Goal: Task Accomplishment & Management: Use online tool/utility

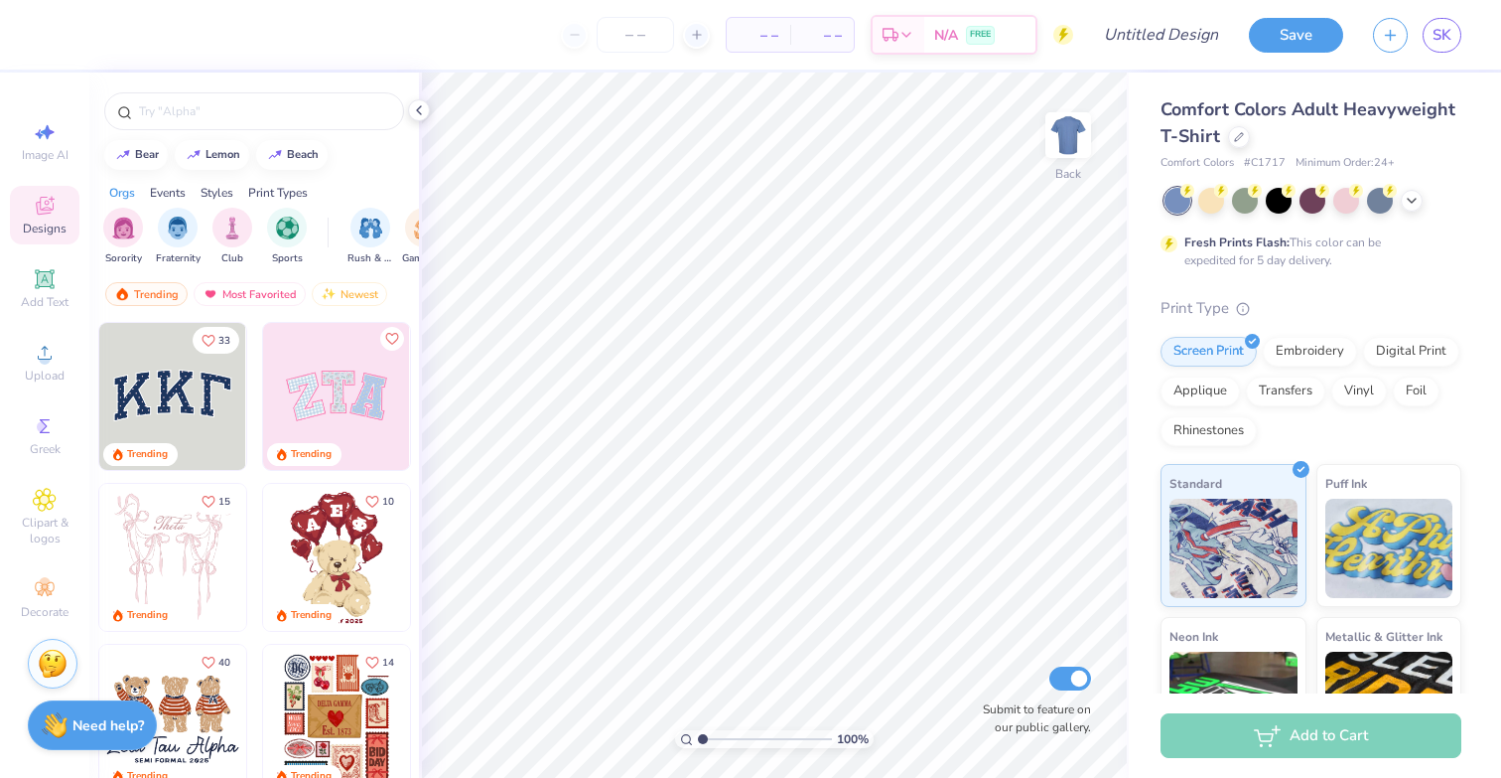
scroll to position [1, 0]
click at [1390, 40] on button "button" at bounding box center [1390, 32] width 35 height 35
click at [1439, 38] on span "SK" at bounding box center [1442, 35] width 19 height 23
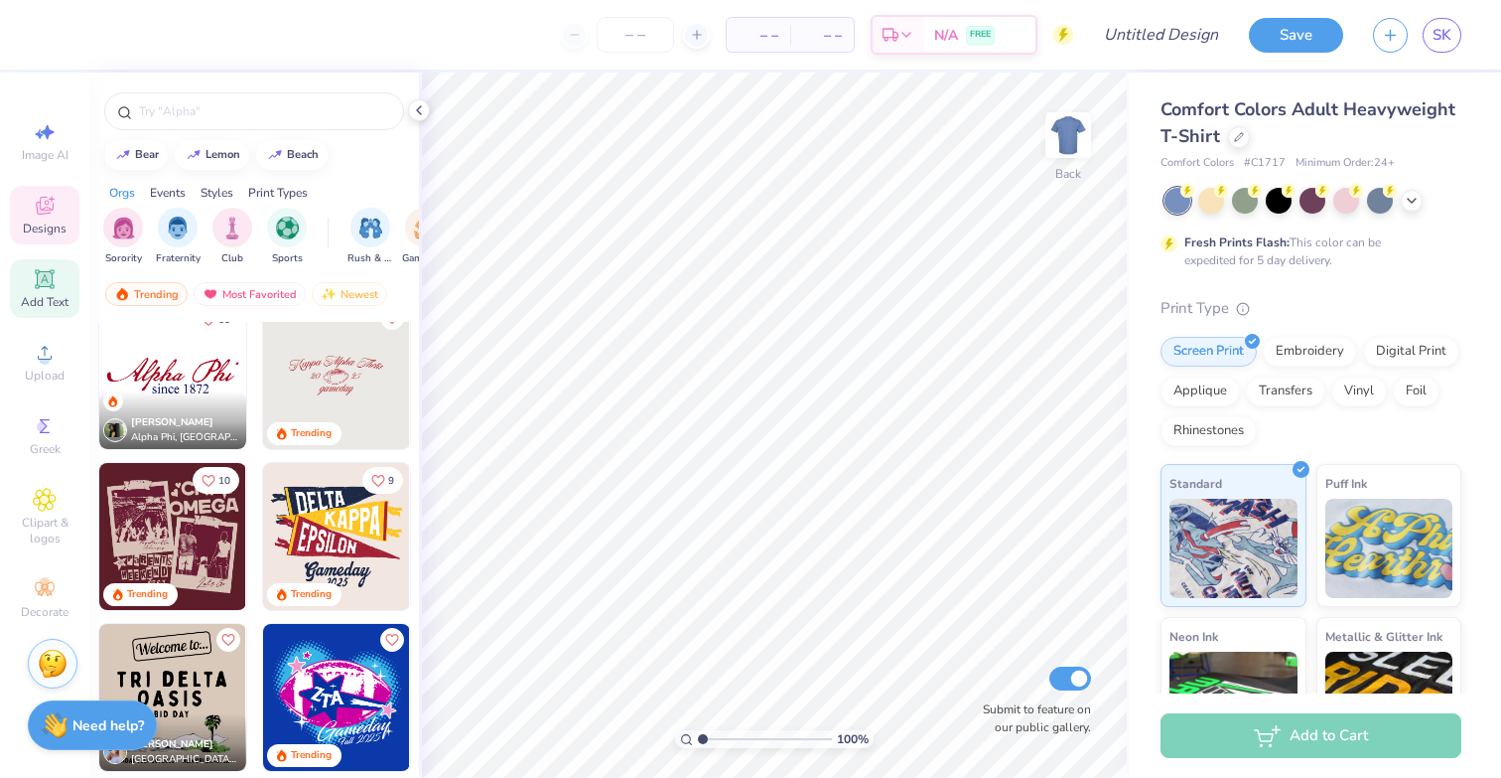
click at [42, 297] on span "Add Text" at bounding box center [45, 302] width 48 height 16
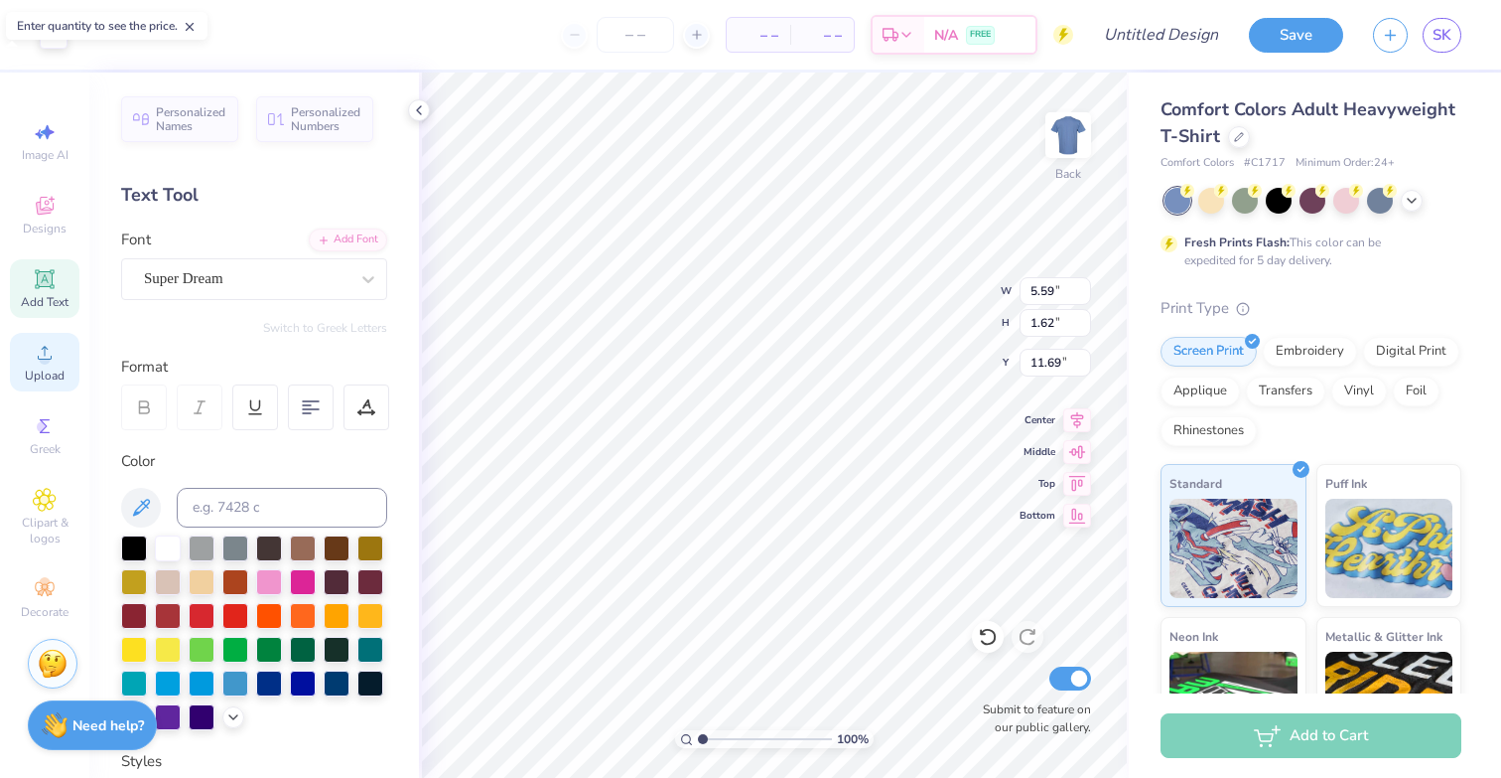
click at [42, 364] on div "Upload" at bounding box center [45, 362] width 70 height 59
click at [36, 563] on div "Image AI Designs Add Text Upload Greek Clipart & logos Decorate" at bounding box center [45, 369] width 70 height 515
click at [36, 589] on icon at bounding box center [44, 589] width 19 height 14
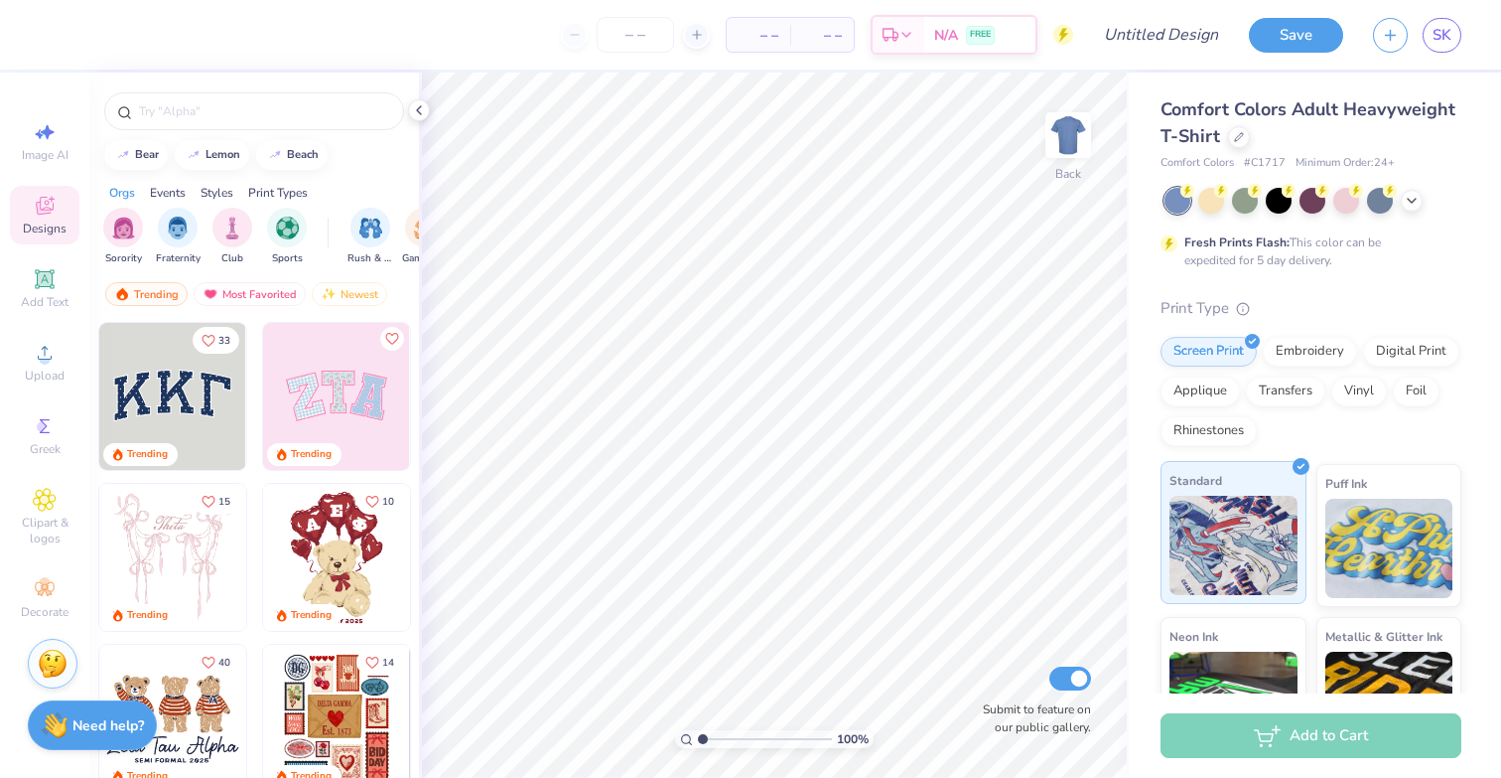
scroll to position [219, 0]
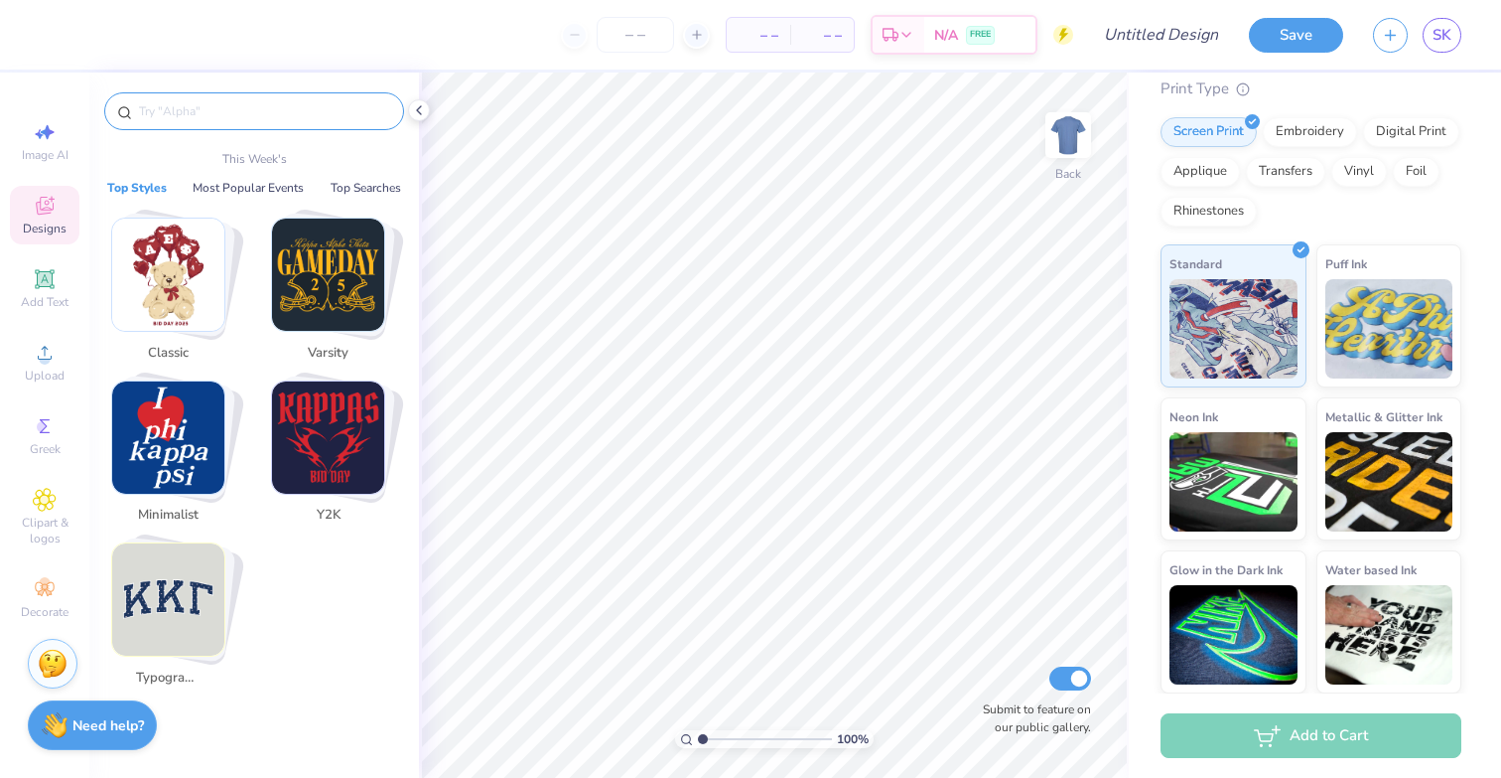
click at [288, 114] on input "text" at bounding box center [264, 111] width 254 height 20
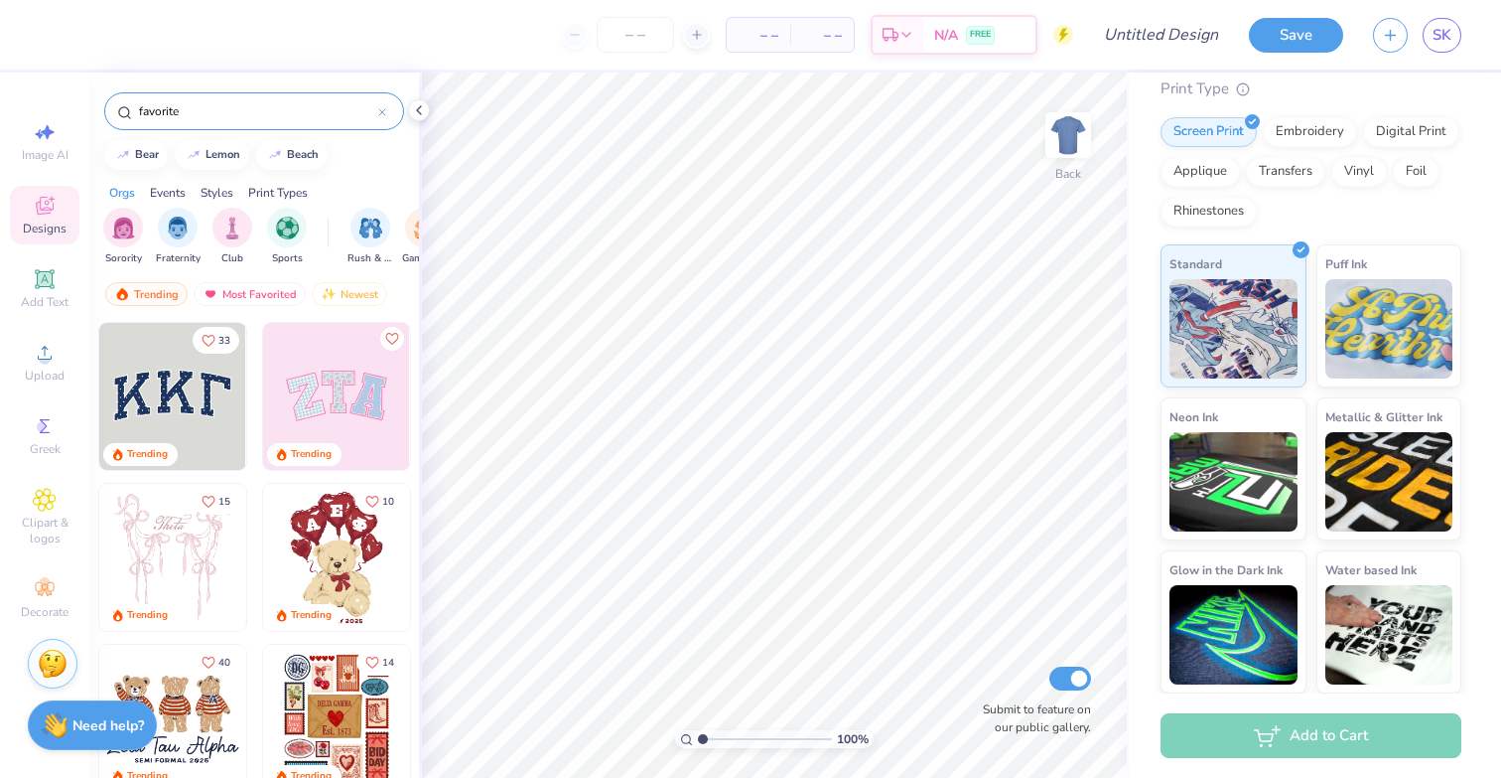
type input "favorite"
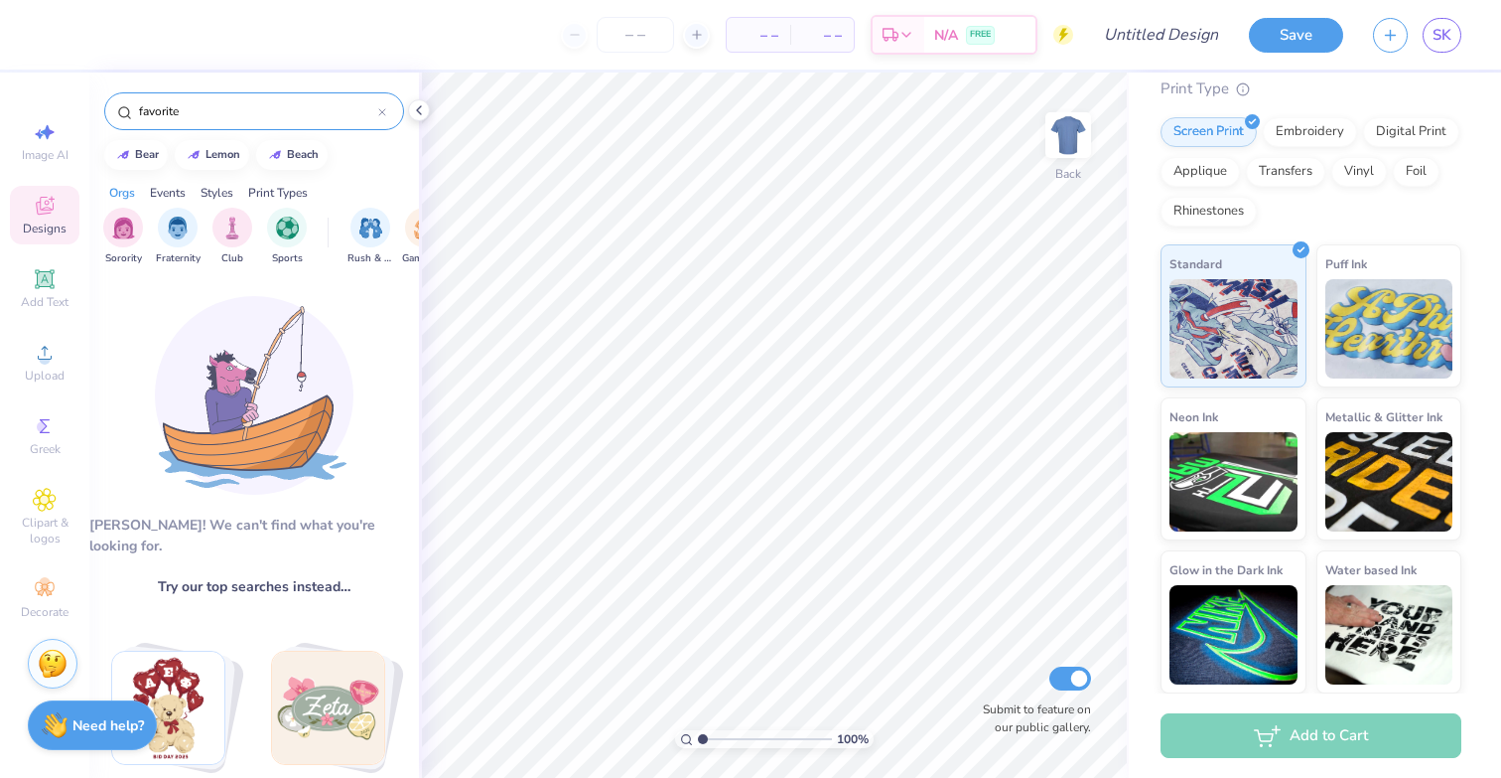
click at [383, 116] on div at bounding box center [382, 111] width 8 height 18
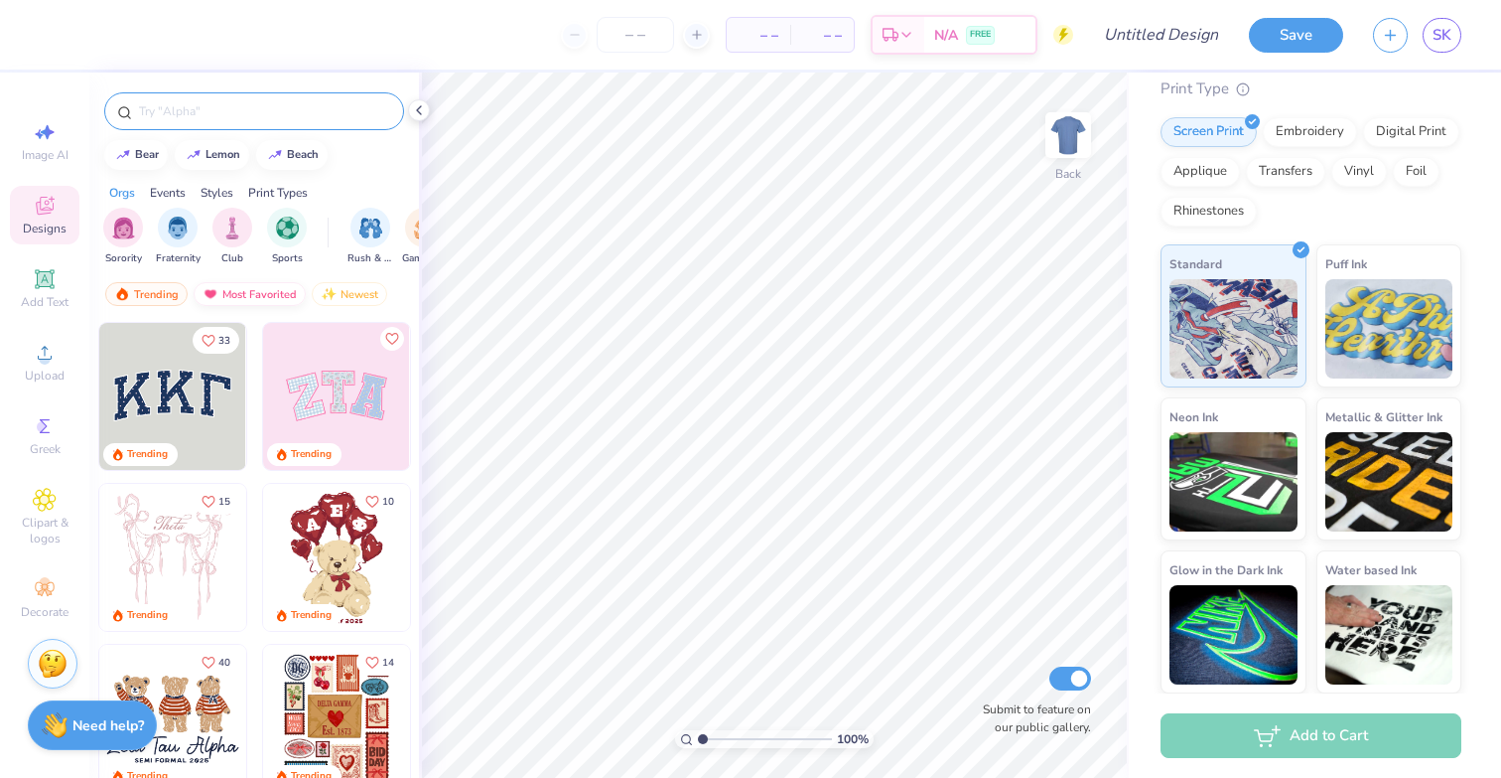
click at [245, 292] on div "Most Favorited" at bounding box center [250, 294] width 112 height 24
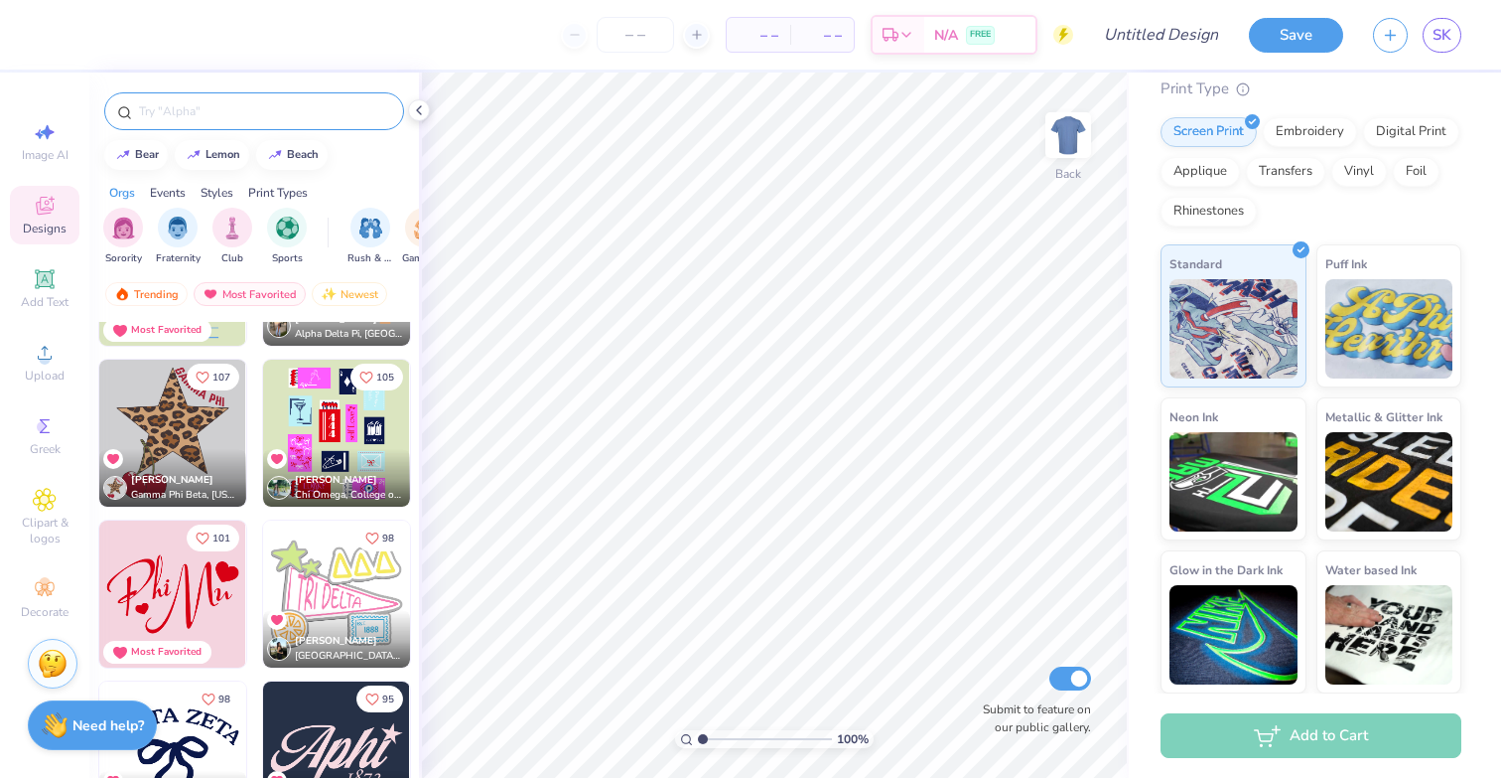
scroll to position [1902, 0]
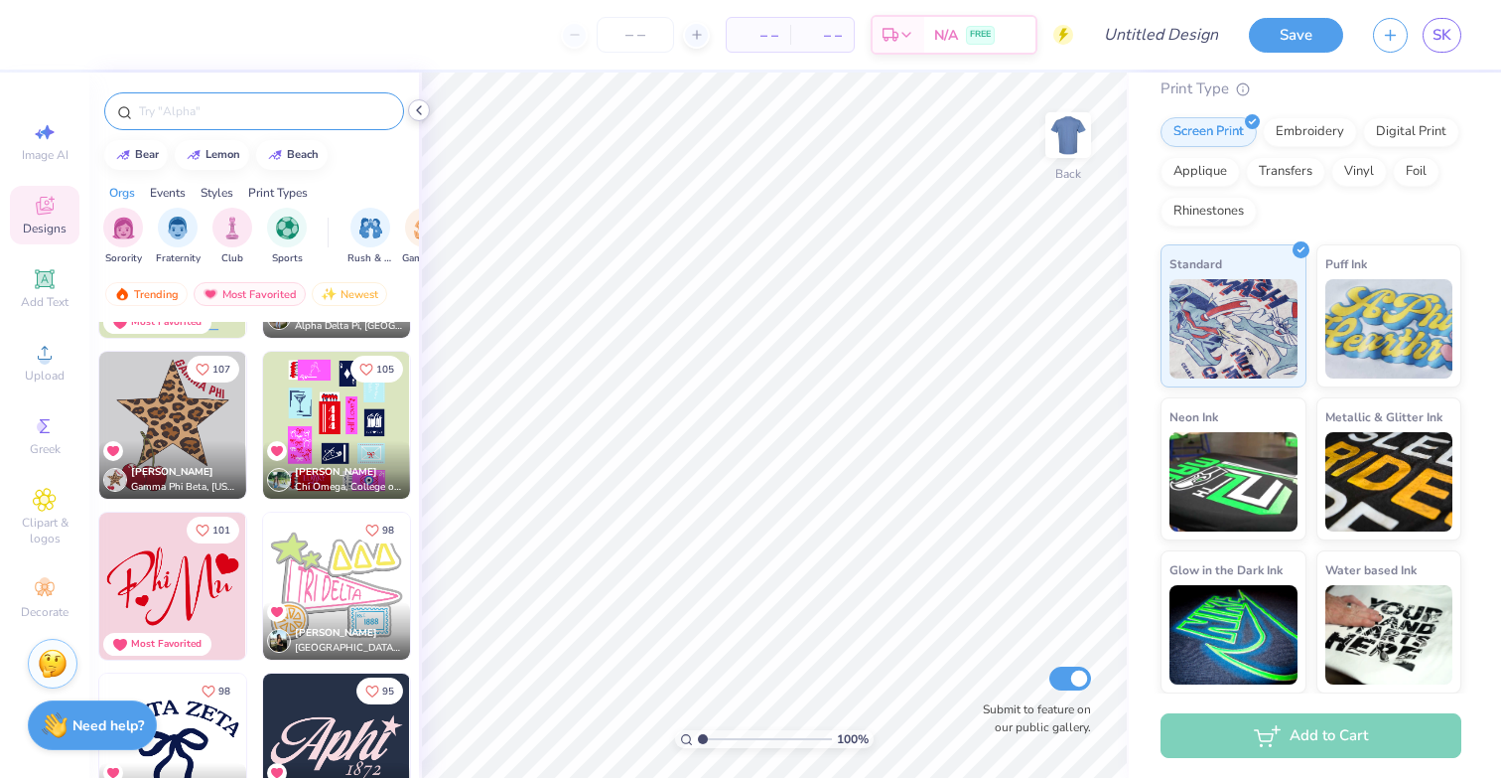
click at [418, 108] on polyline at bounding box center [419, 110] width 4 height 8
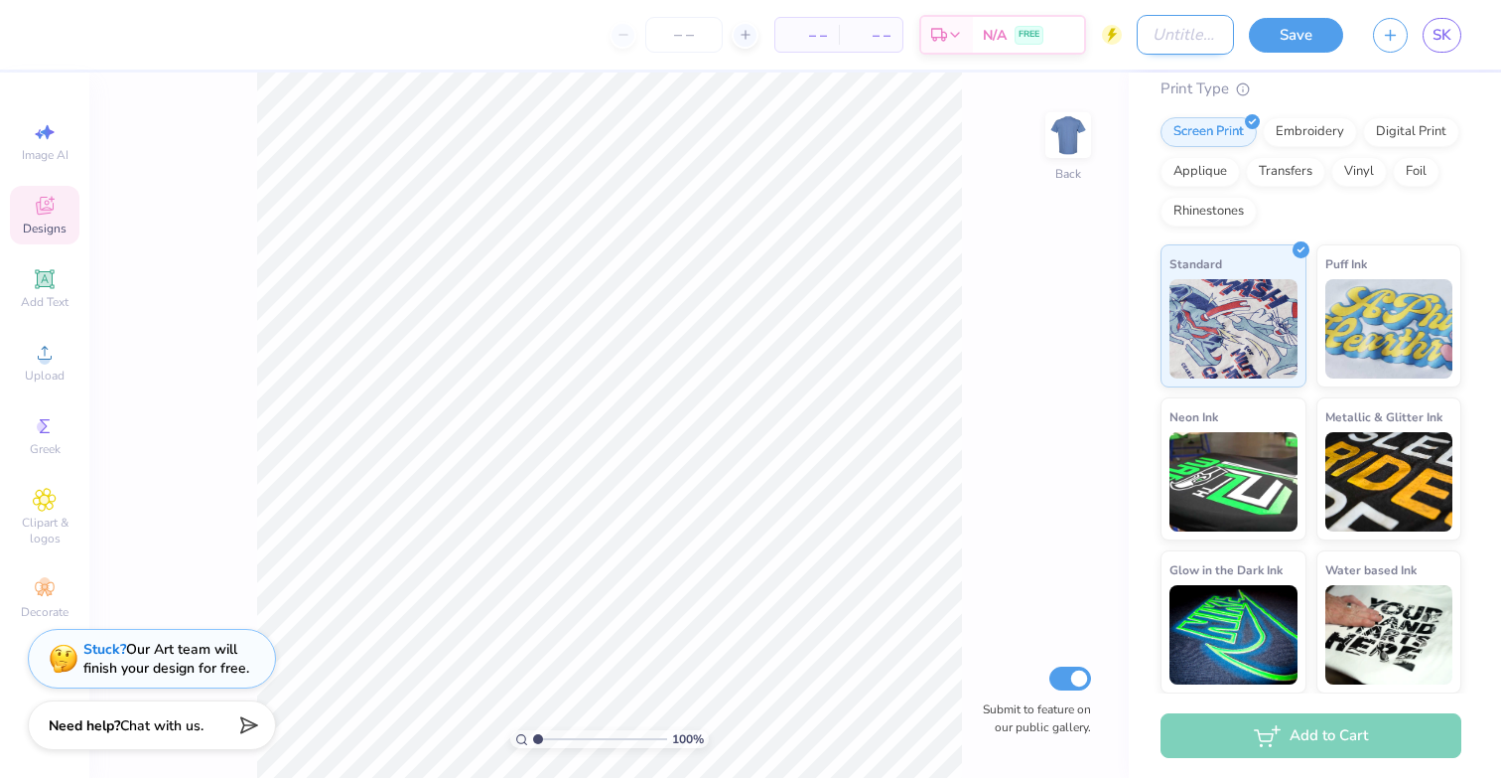
click at [1137, 43] on input "Design Title" at bounding box center [1185, 35] width 97 height 40
click at [1105, 34] on div "– – Per Item – – Total Est. Delivery N/A FREE Design Title Save SK" at bounding box center [750, 35] width 1501 height 70
click at [1058, 32] on circle at bounding box center [1064, 35] width 20 height 20
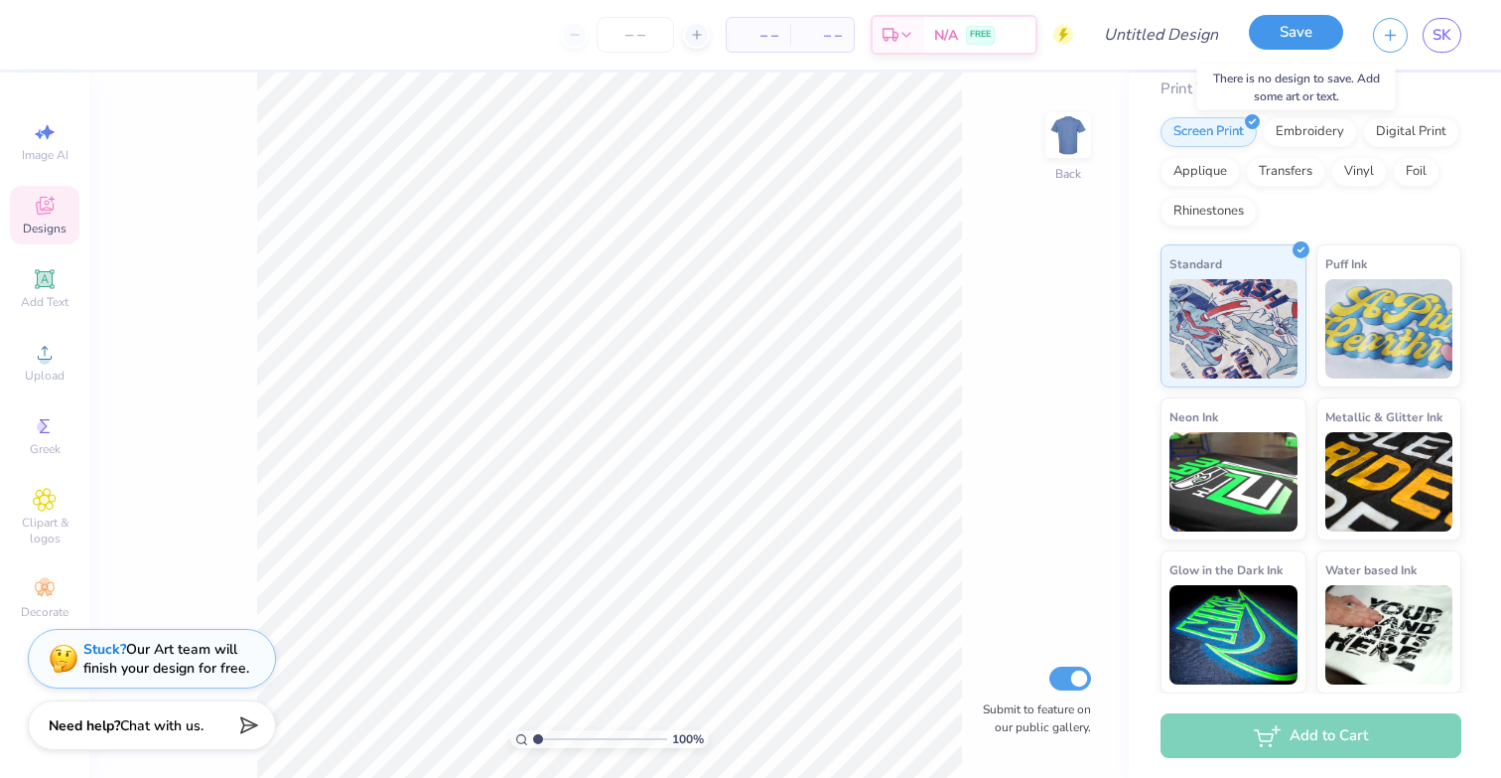
click at [1293, 30] on button "Save" at bounding box center [1296, 32] width 94 height 35
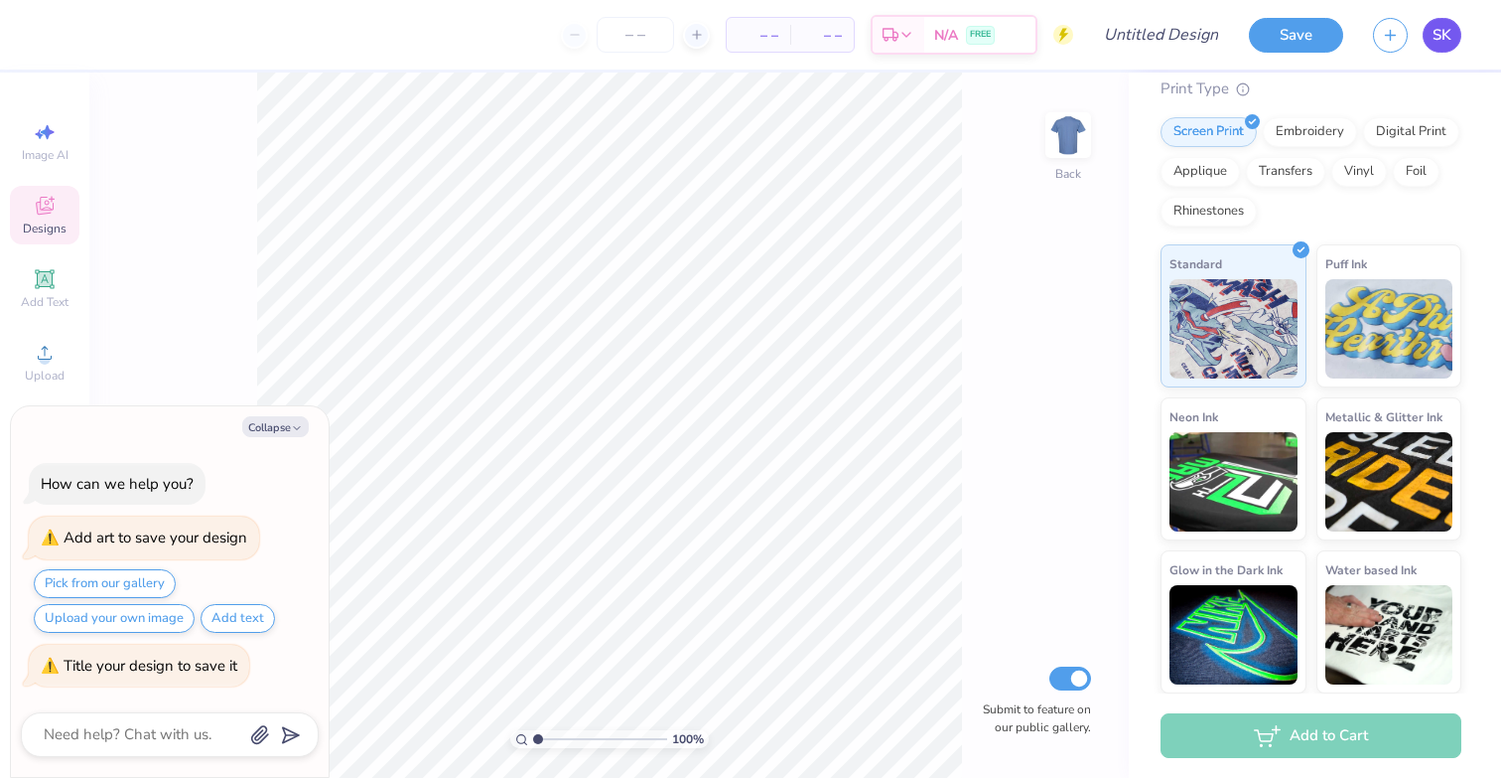
type textarea "x"
click at [1434, 35] on span "SK" at bounding box center [1442, 35] width 19 height 23
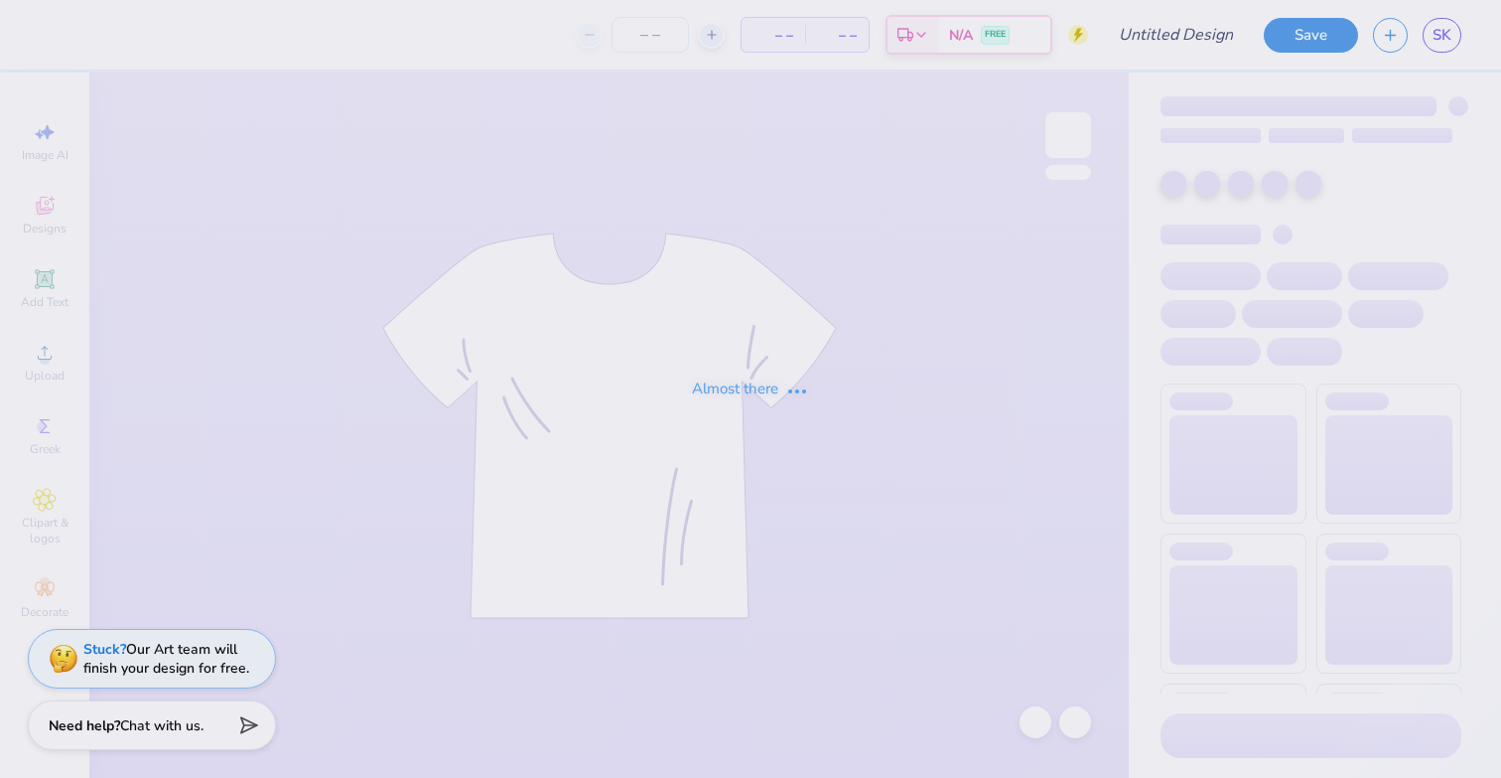
type input "[PERSON_NAME] : [GEOGRAPHIC_DATA]"
type input "24"
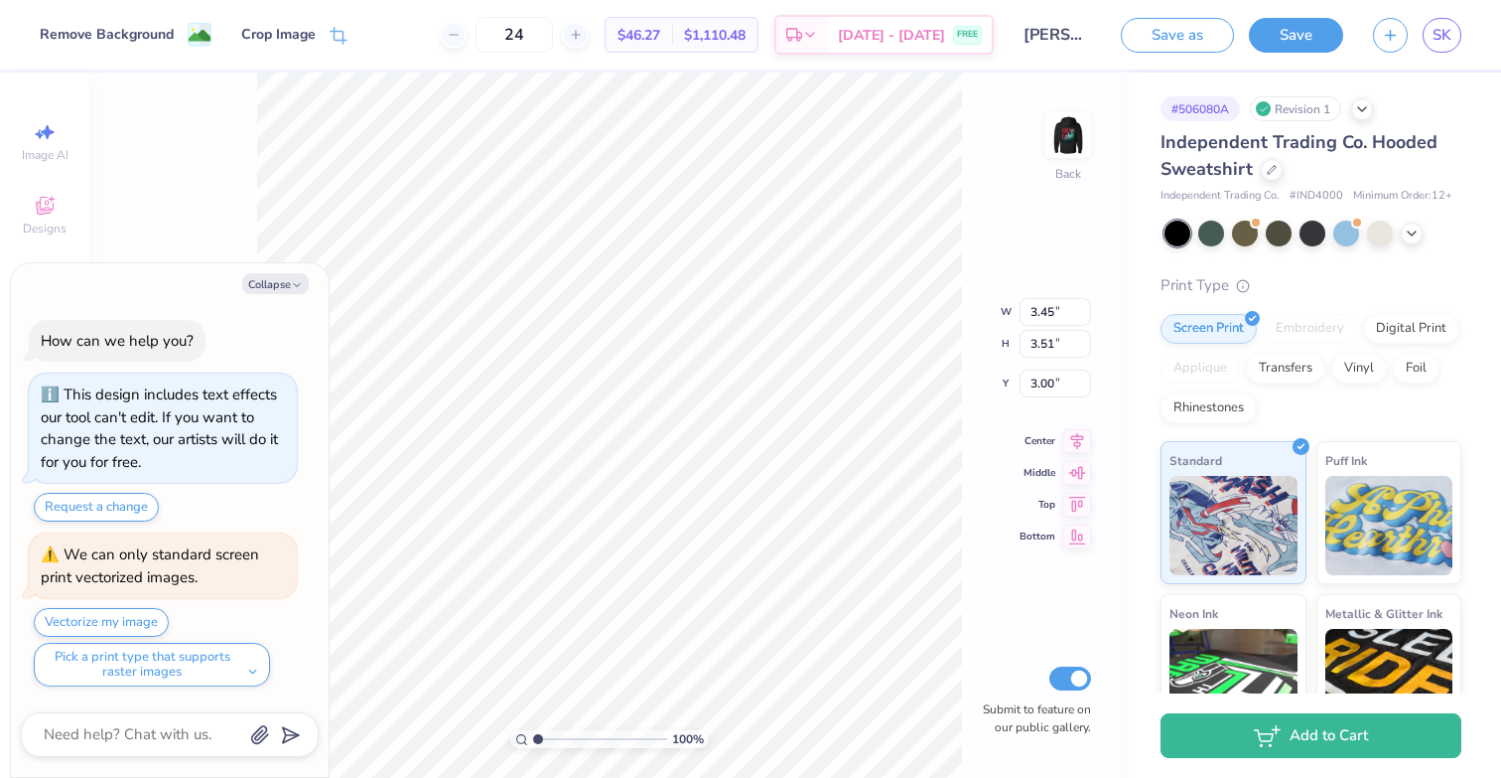
type textarea "x"
type input "3.29"
click at [277, 286] on button "Collapse" at bounding box center [275, 283] width 67 height 21
type textarea "x"
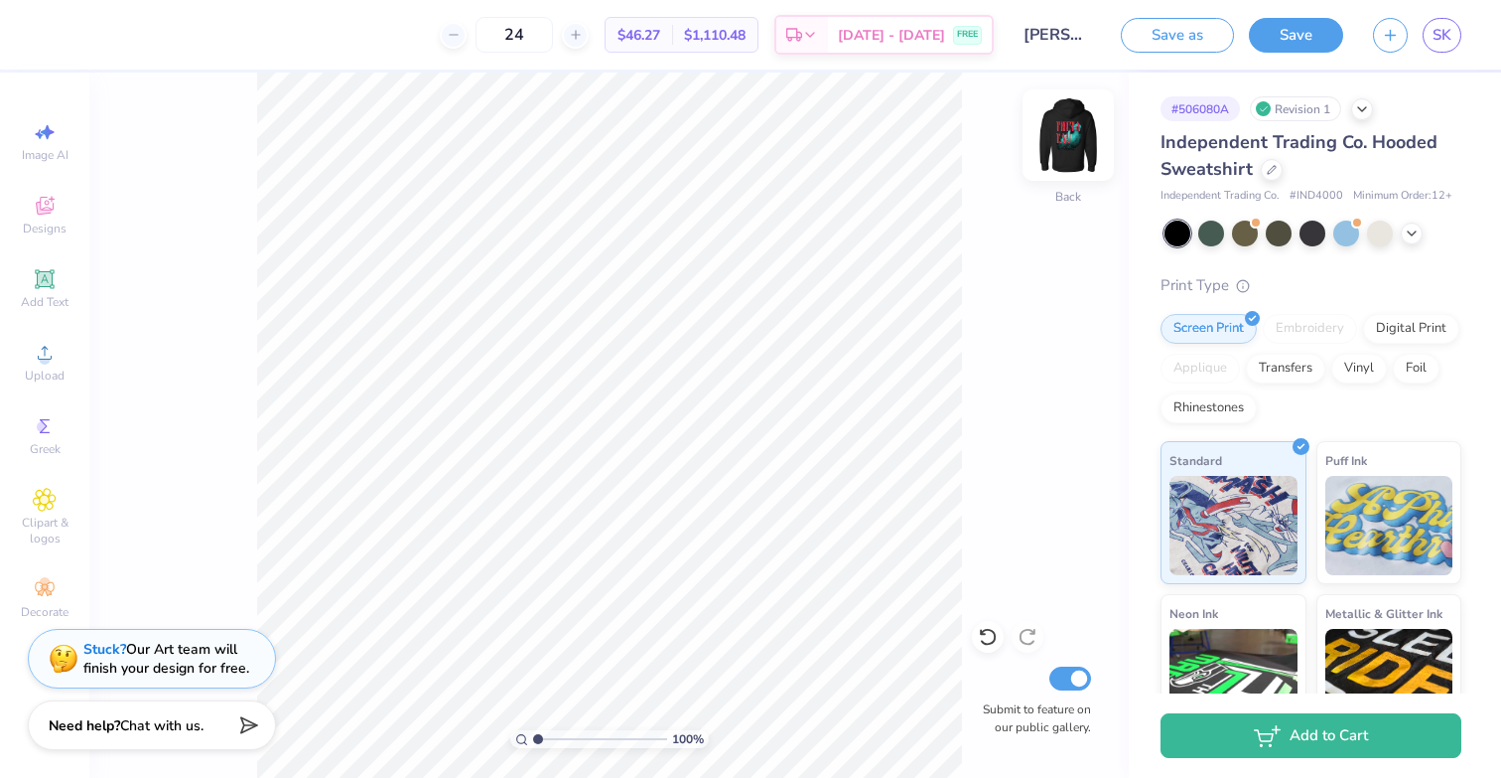
click at [1046, 119] on img at bounding box center [1068, 134] width 79 height 79
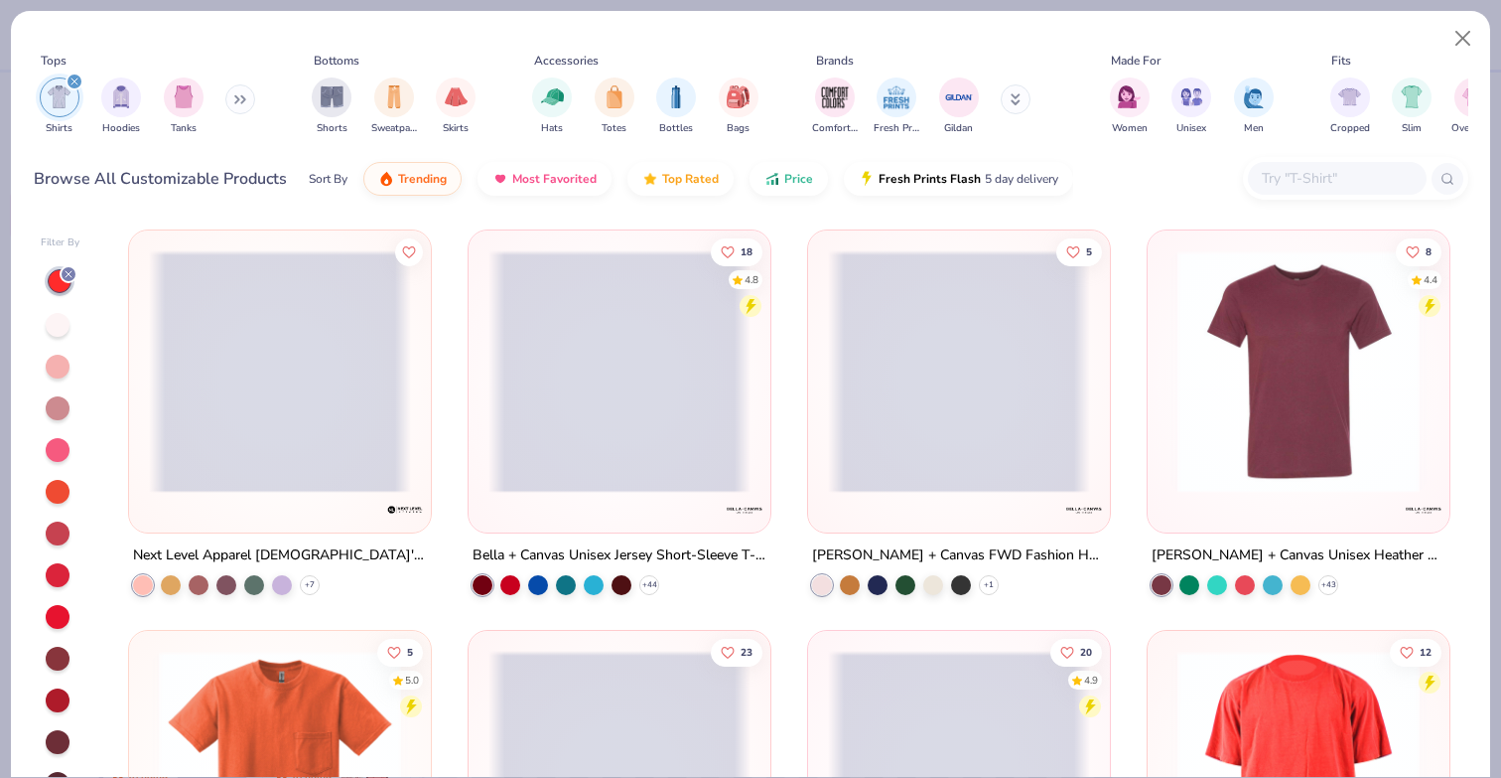
click at [242, 101] on icon at bounding box center [240, 99] width 12 height 10
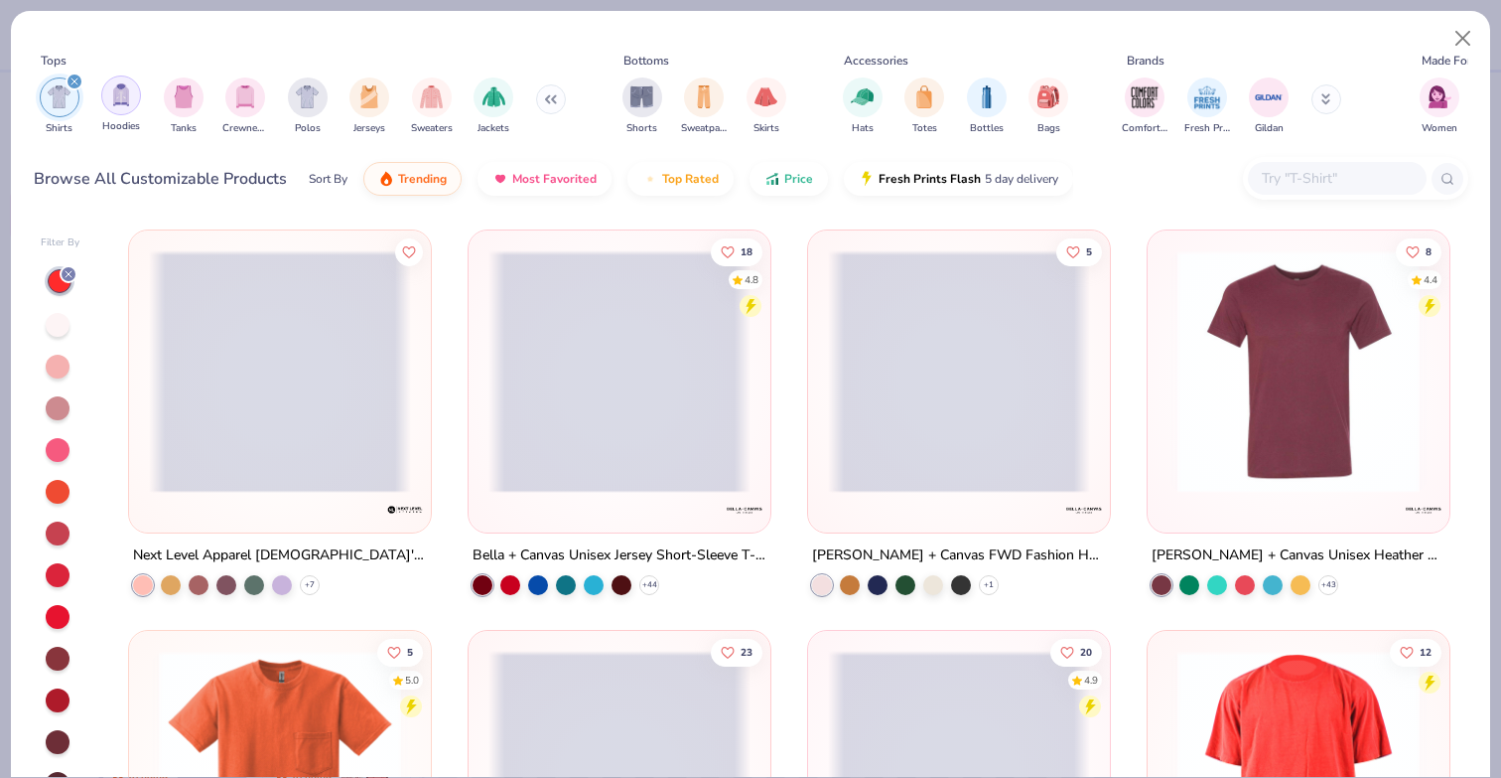
click at [117, 93] on img "filter for Hoodies" at bounding box center [121, 94] width 22 height 23
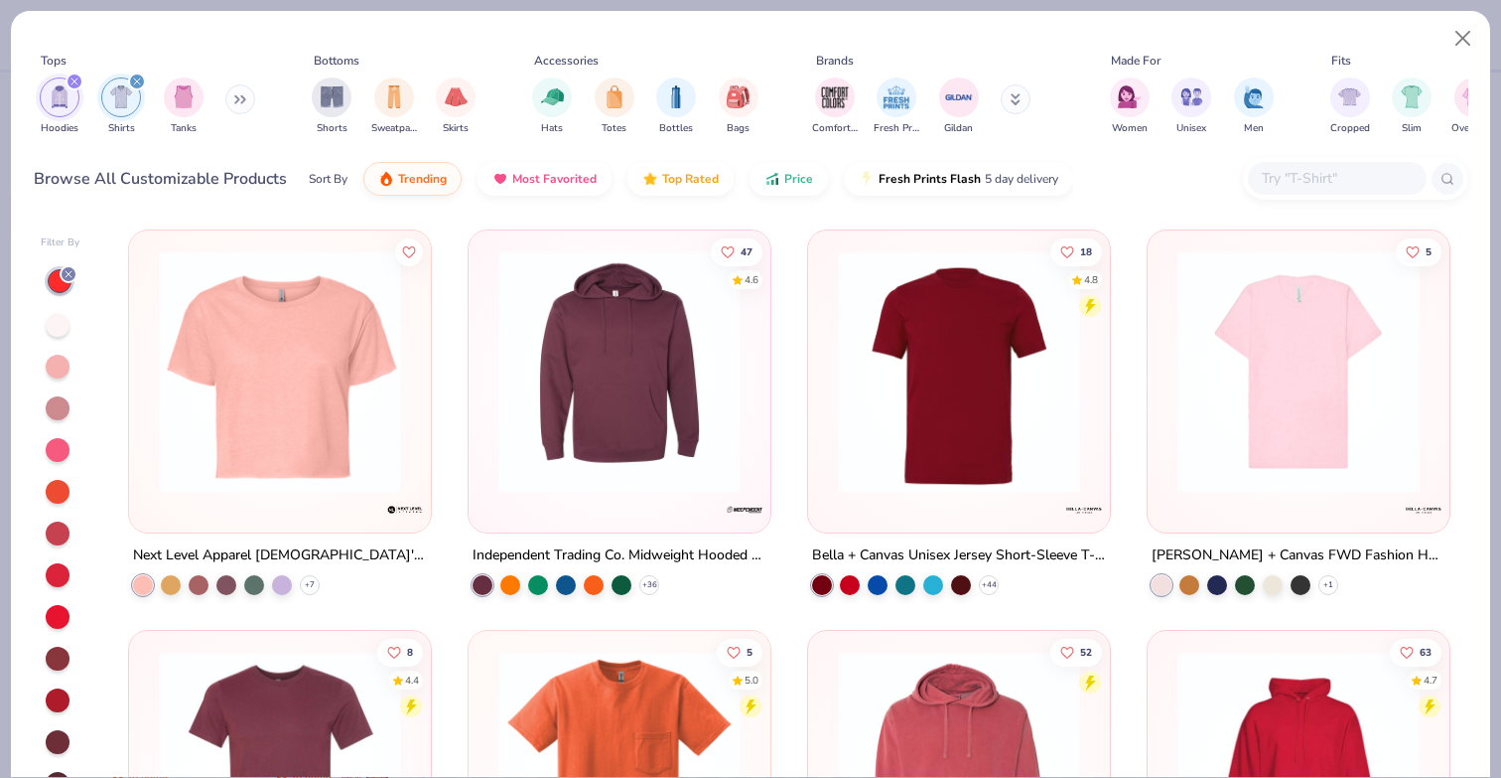
click at [73, 83] on icon "filter for Hoodies" at bounding box center [75, 81] width 8 height 8
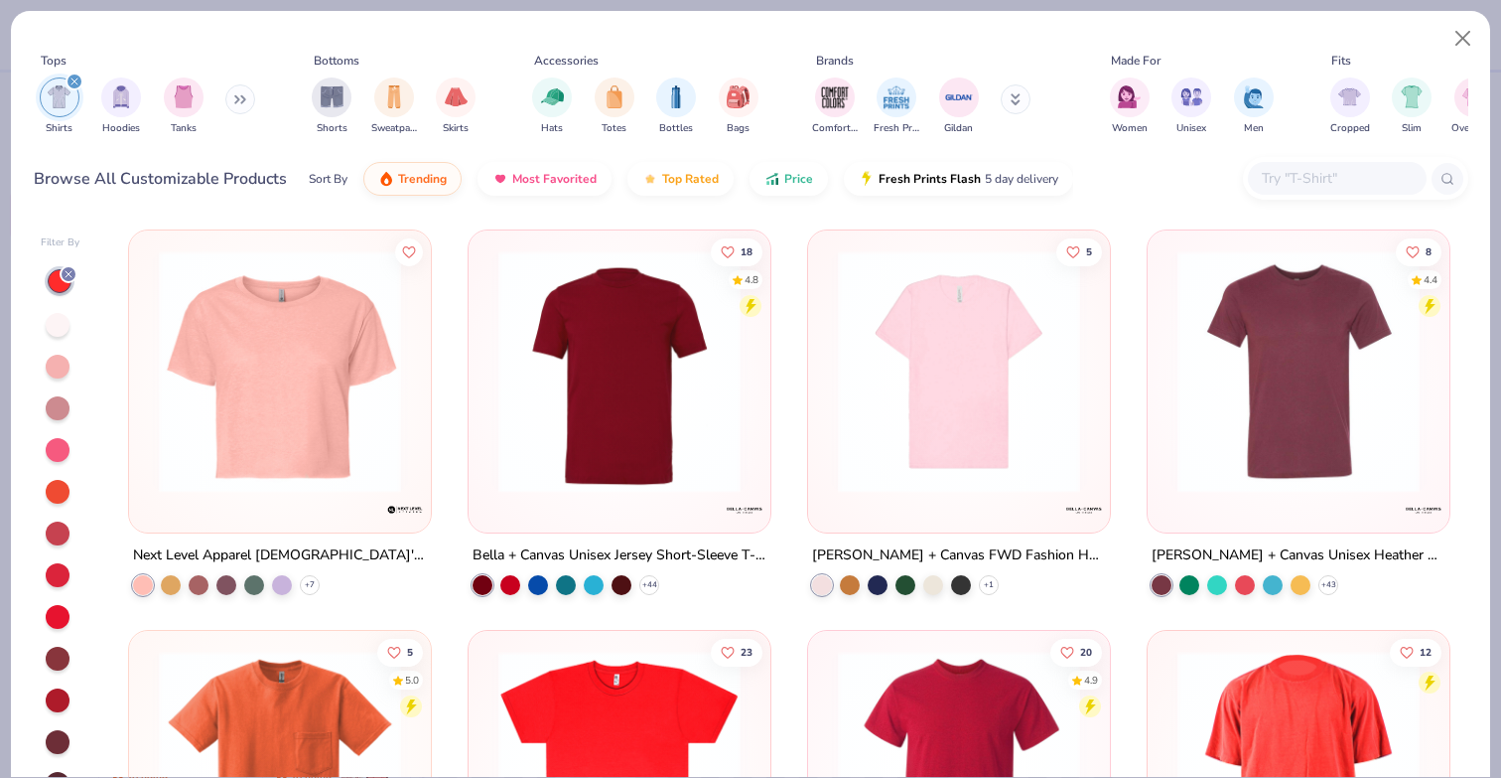
click at [74, 80] on icon "filter for Shirts" at bounding box center [74, 81] width 6 height 6
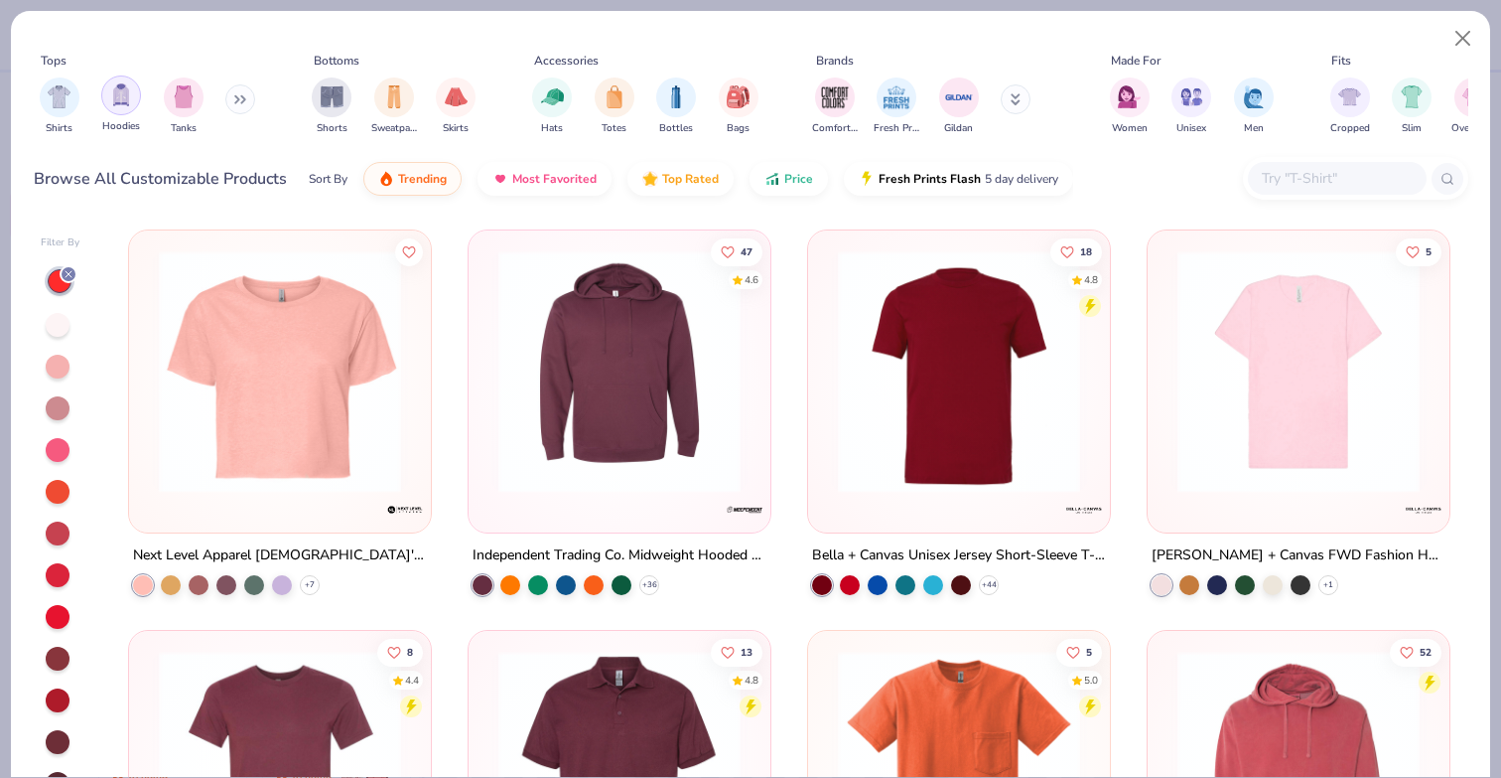
click at [138, 100] on div "filter for Hoodies" at bounding box center [121, 95] width 40 height 40
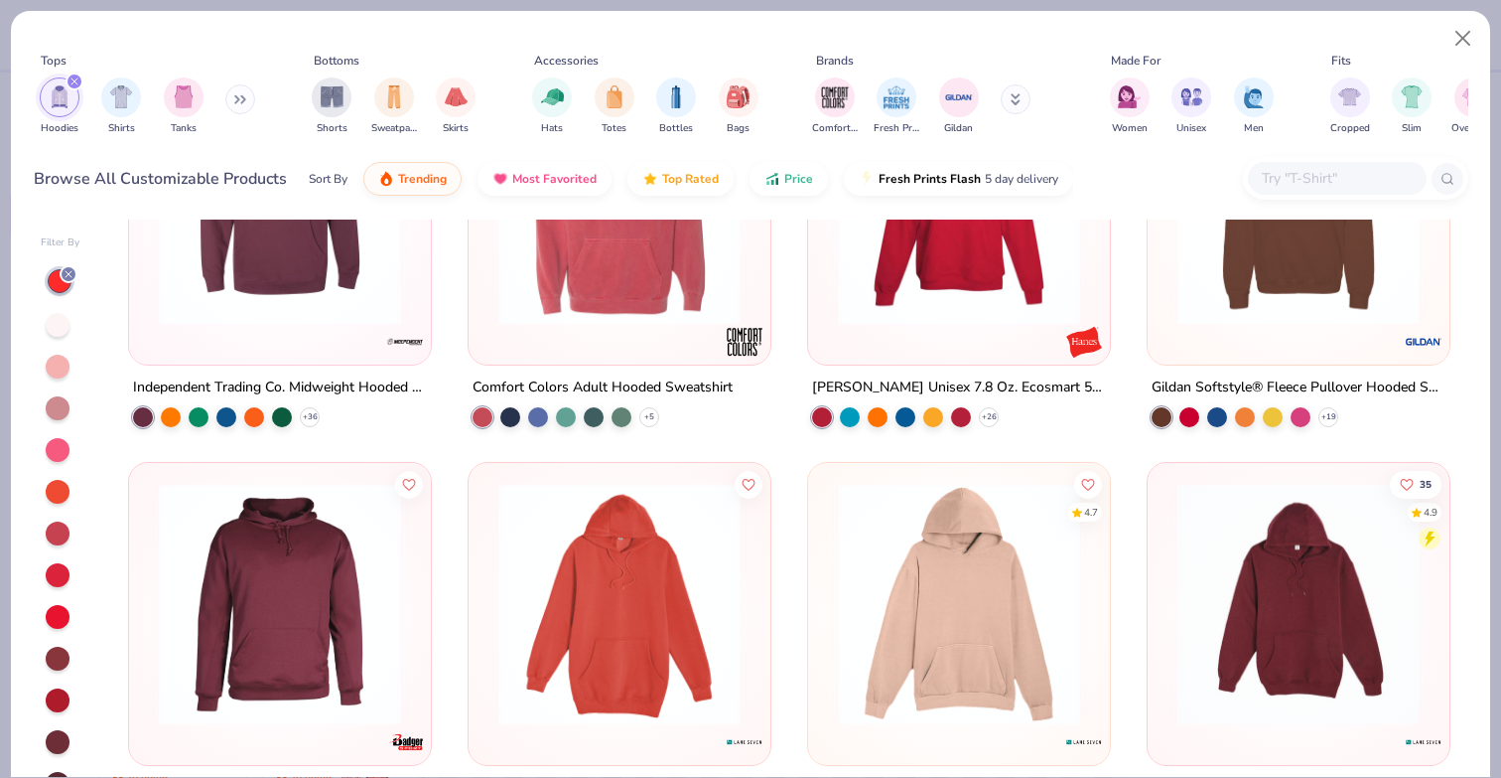
scroll to position [173, 0]
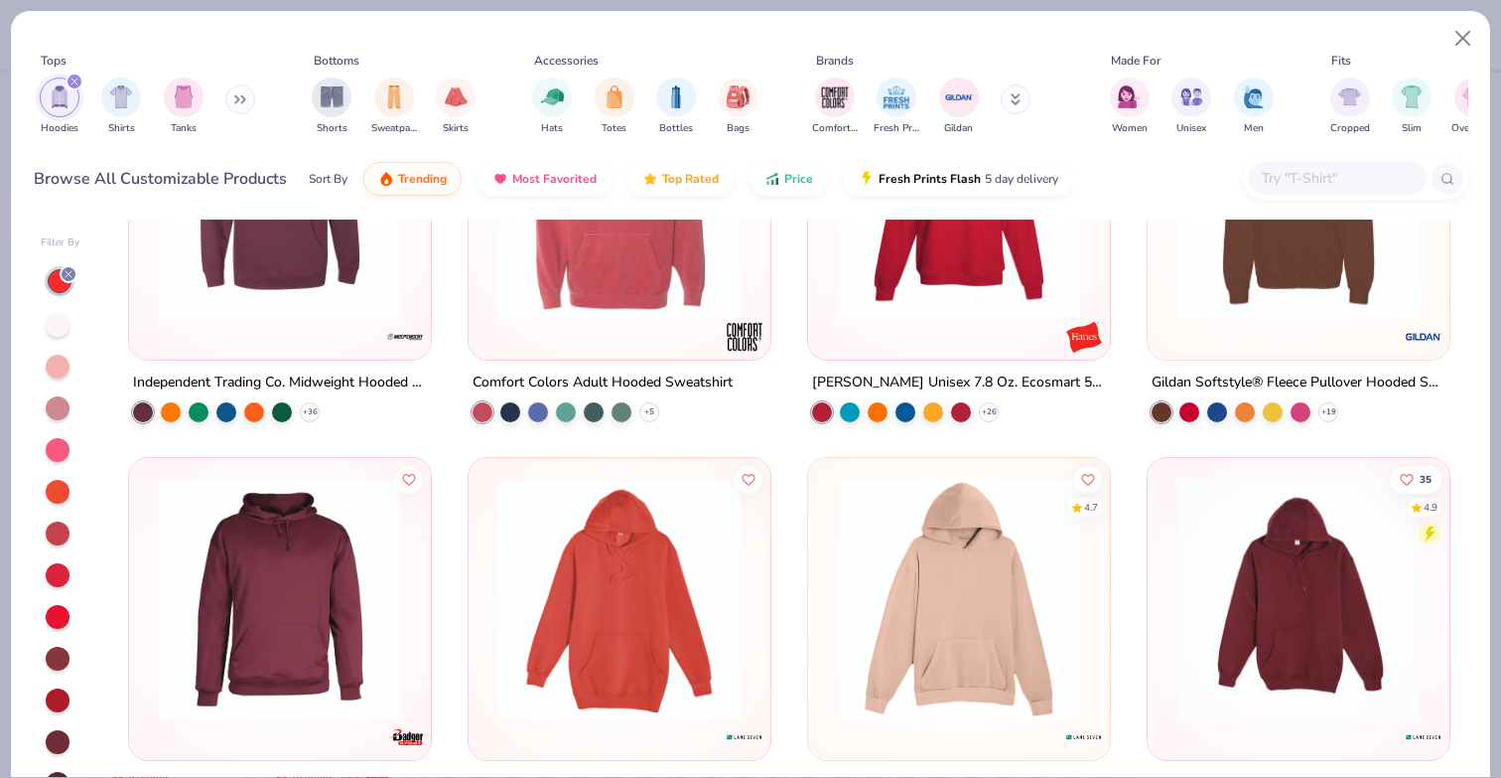
click at [309, 288] on img at bounding box center [280, 198] width 262 height 242
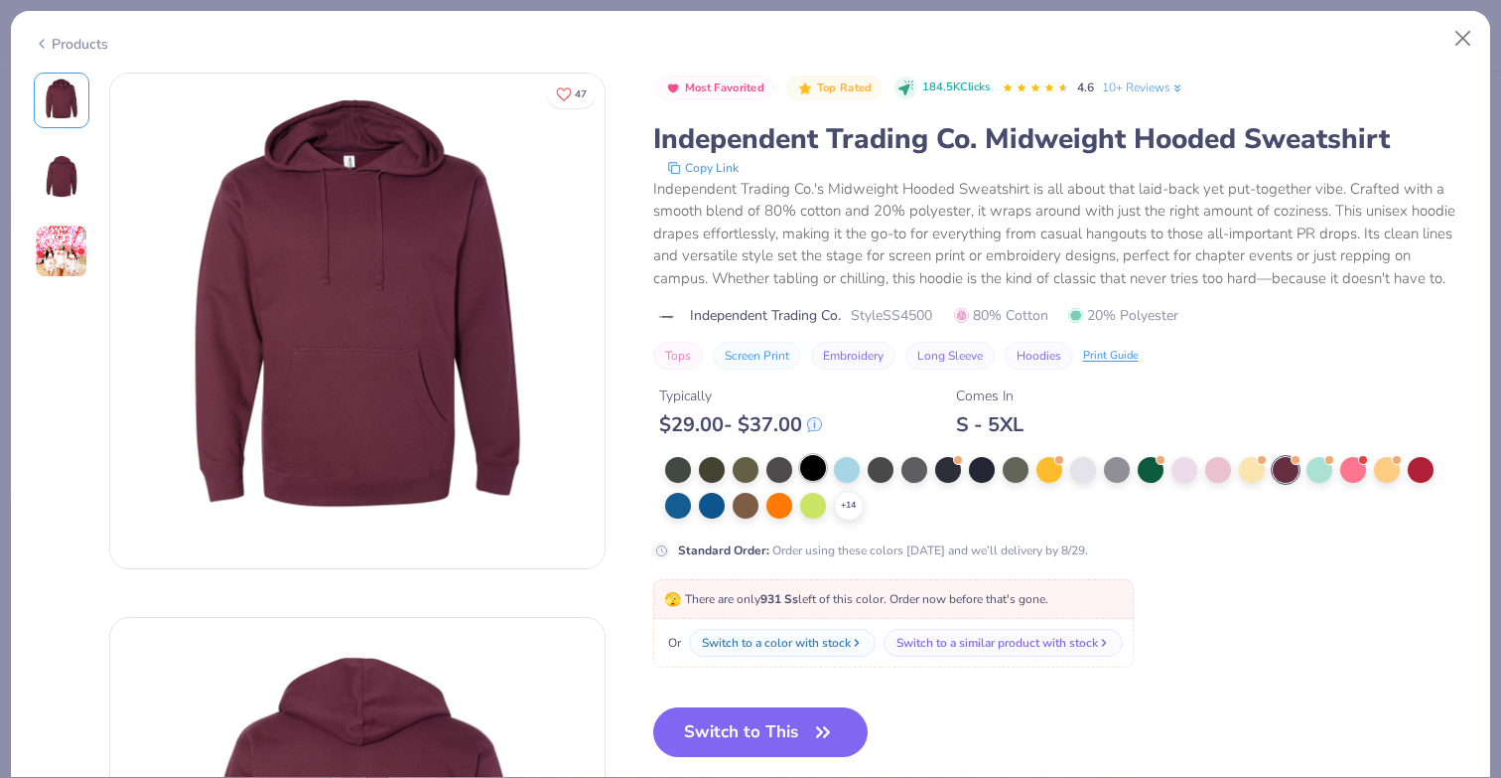
click at [804, 475] on div at bounding box center [813, 468] width 26 height 26
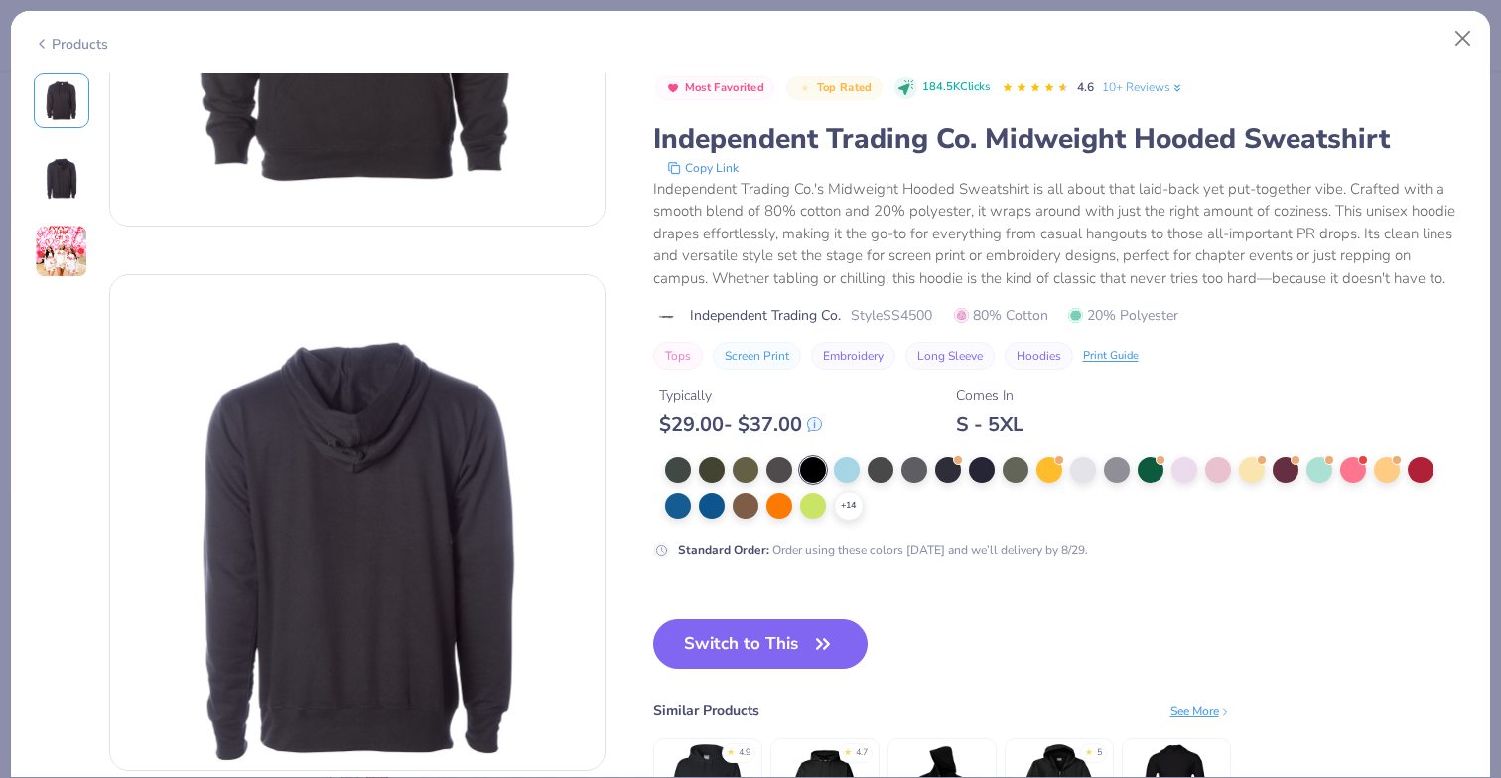
scroll to position [363, 0]
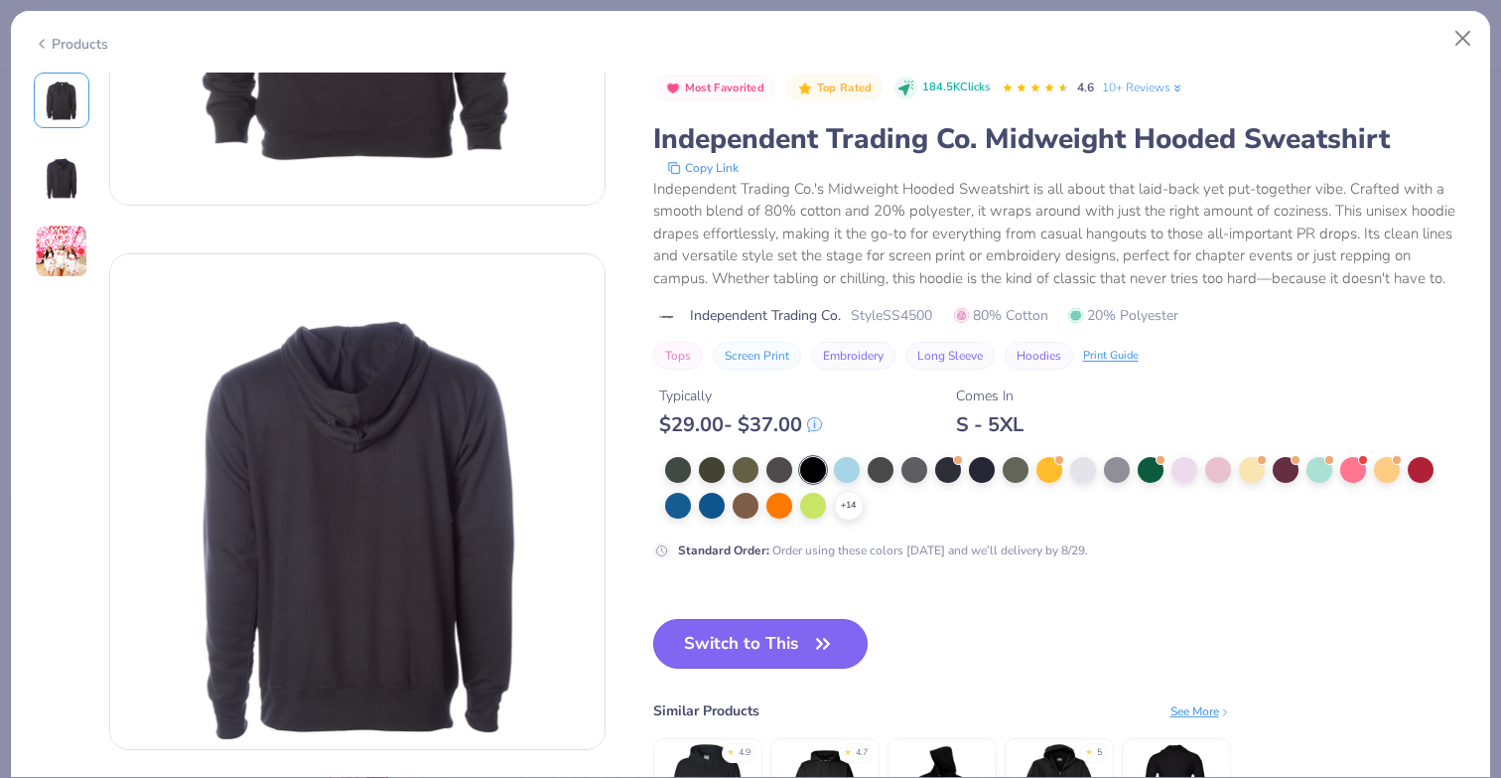
click at [758, 665] on button "Switch to This" at bounding box center [760, 644] width 215 height 50
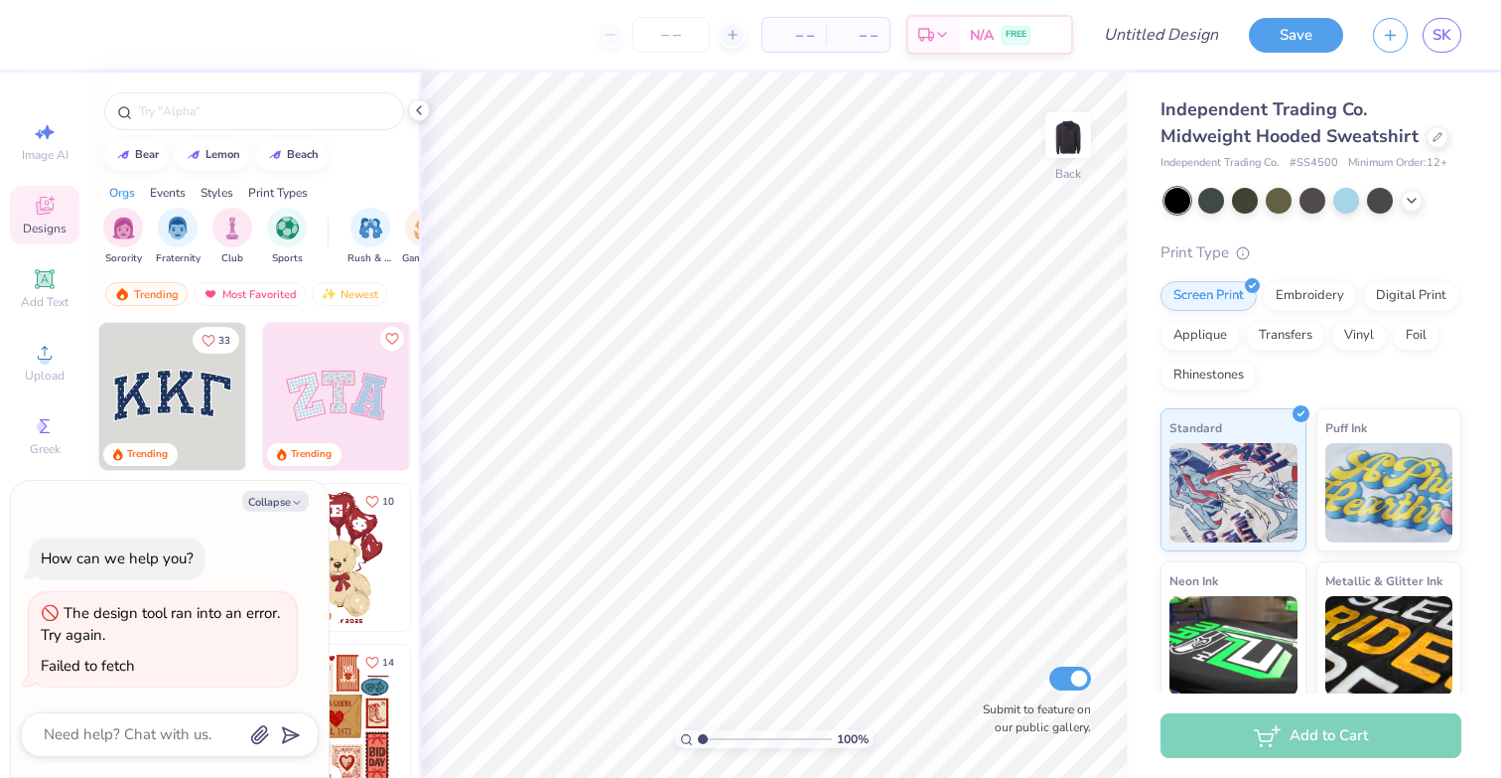
type textarea "x"
